Goal: Task Accomplishment & Management: Use online tool/utility

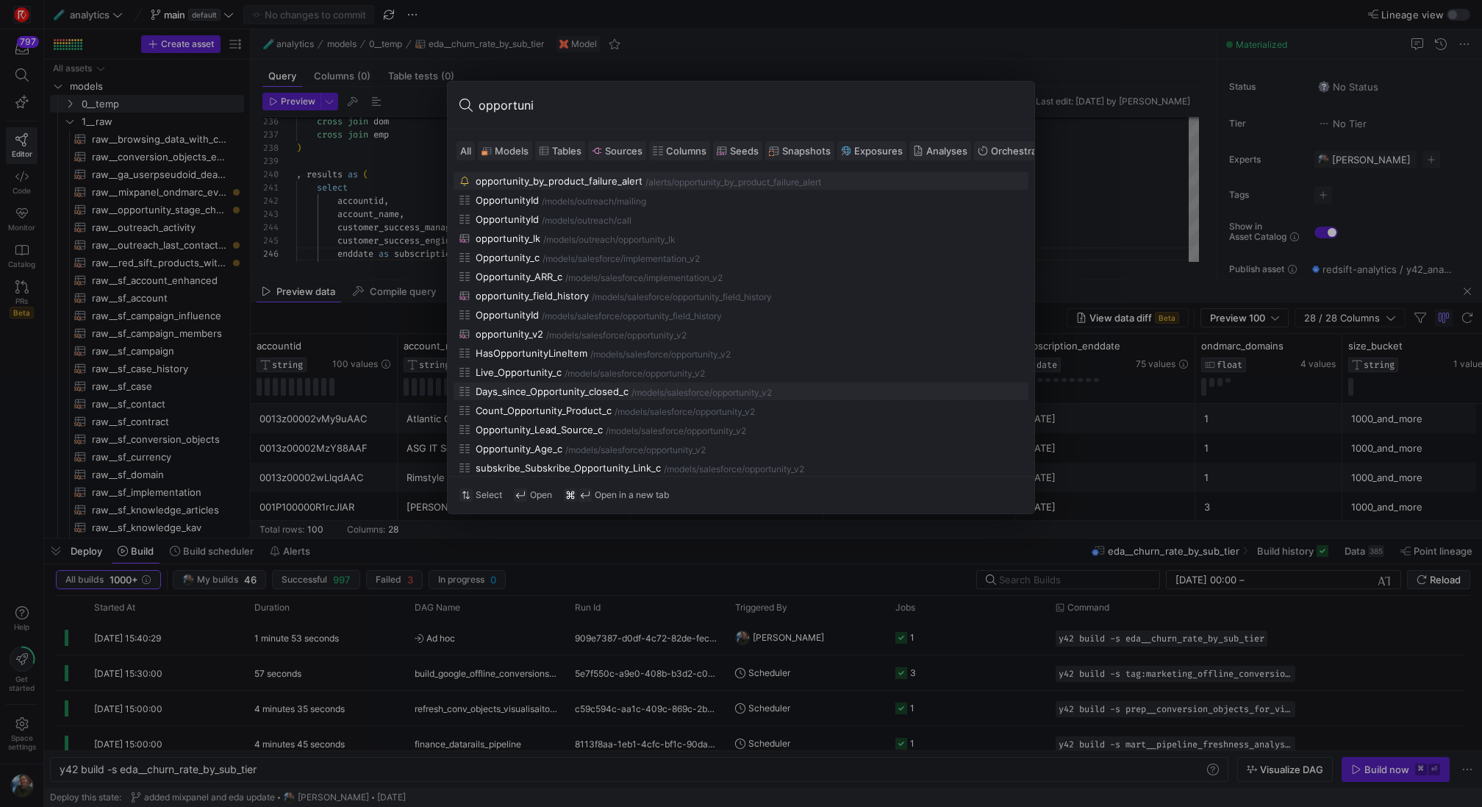
scroll to position [66, 212]
